Goal: Task Accomplishment & Management: Manage account settings

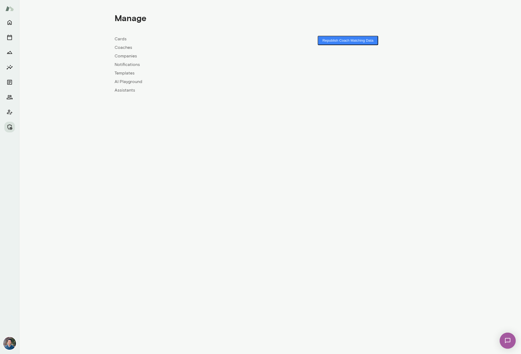
click at [125, 57] on link "Companies" at bounding box center [193, 56] width 156 height 6
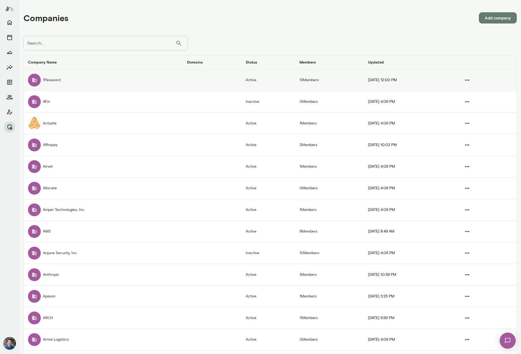
click at [49, 81] on td "1Password" at bounding box center [103, 80] width 159 height 22
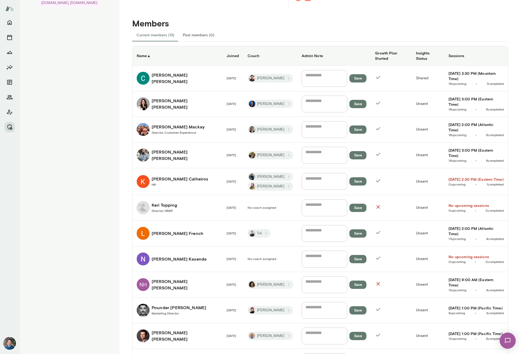
scroll to position [131, 0]
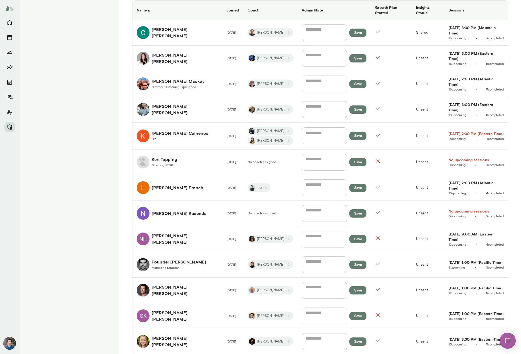
click at [165, 28] on h6 "Christina Brady" at bounding box center [185, 32] width 66 height 13
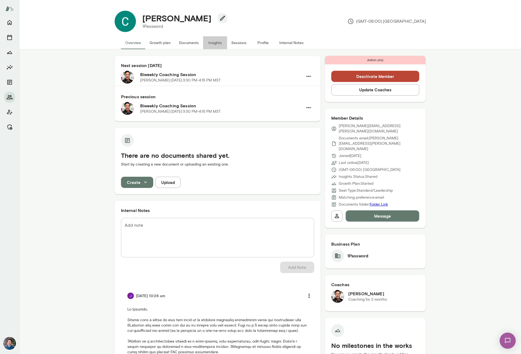
click at [215, 44] on button "Insights" at bounding box center [215, 42] width 24 height 13
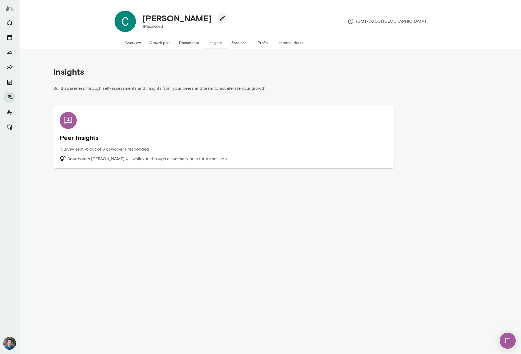
click at [137, 148] on p "Survey sent • 5 out of 6 coworkers responded" at bounding box center [105, 149] width 88 height 6
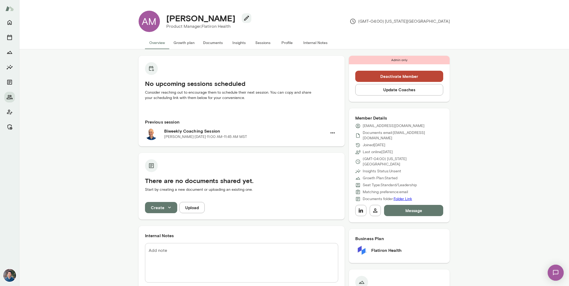
click at [405, 74] on button "Deactivate Member" at bounding box center [399, 76] width 88 height 11
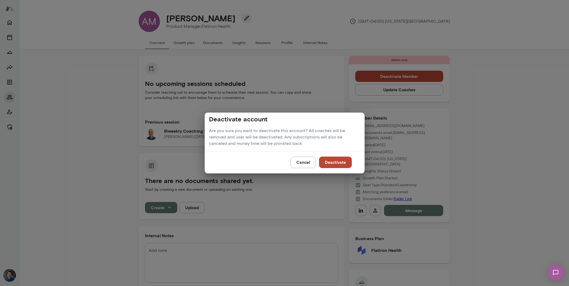
click at [270, 96] on div "Deactivate account Are you sure you want to deactivate this account? All coache…" at bounding box center [284, 143] width 569 height 286
click at [339, 160] on button "Deactivate" at bounding box center [335, 162] width 33 height 11
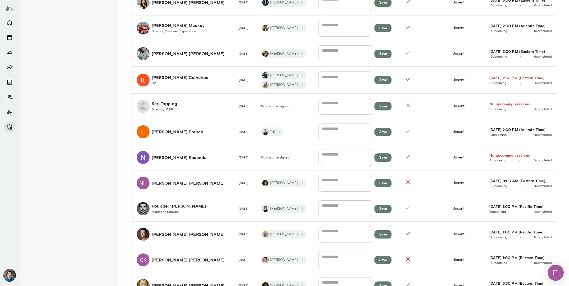
scroll to position [199, 0]
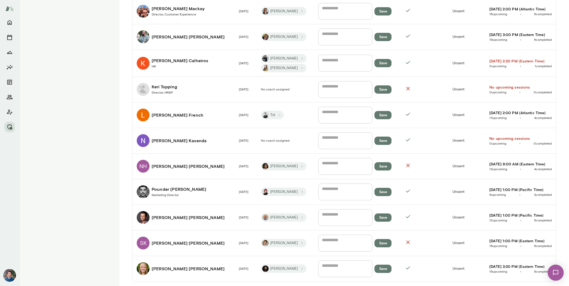
click at [168, 193] on span "Marketing Director" at bounding box center [165, 195] width 27 height 4
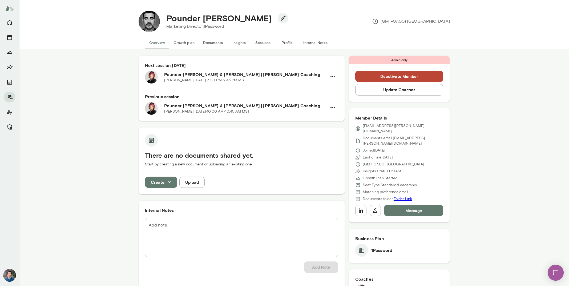
click at [261, 40] on button "Sessions" at bounding box center [263, 42] width 24 height 13
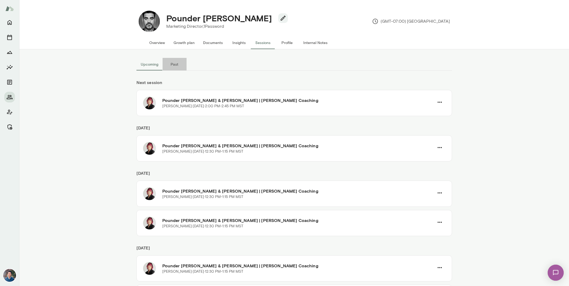
click at [176, 65] on button "Past" at bounding box center [175, 64] width 24 height 13
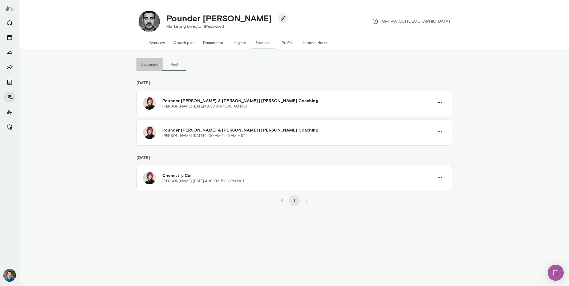
click at [144, 67] on button "Upcoming" at bounding box center [150, 64] width 26 height 13
